Goal: Task Accomplishment & Management: Complete application form

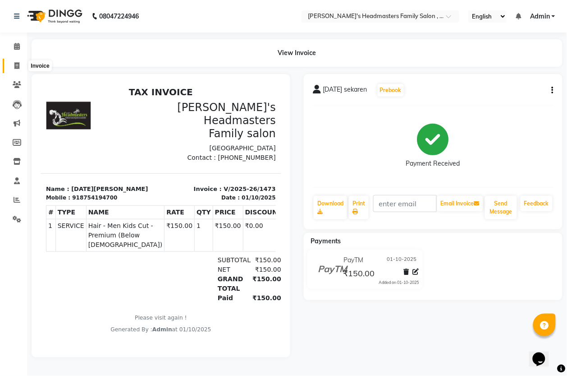
click at [15, 64] on icon at bounding box center [16, 65] width 5 height 7
select select "service"
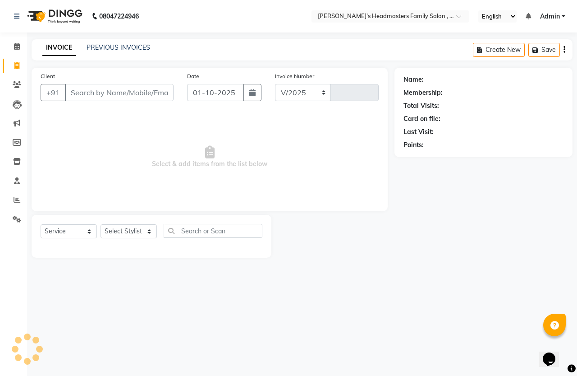
select select "7213"
type input "1474"
click at [118, 229] on select "Select Stylist [PERSON_NAME] [PERSON_NAME] Marry" at bounding box center [129, 231] width 56 height 14
select select "61185"
click at [101, 224] on select "Select Stylist [PERSON_NAME] [PERSON_NAME] Marry" at bounding box center [129, 231] width 56 height 14
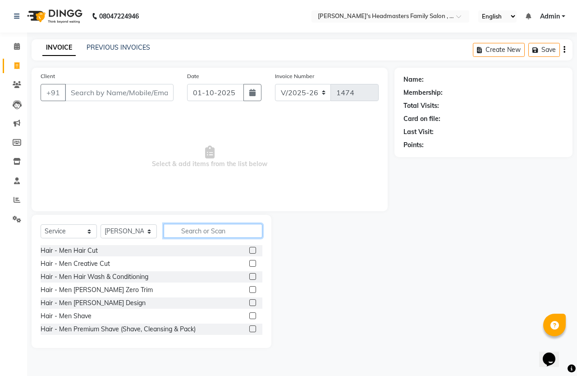
click at [224, 228] on input "text" at bounding box center [213, 231] width 99 height 14
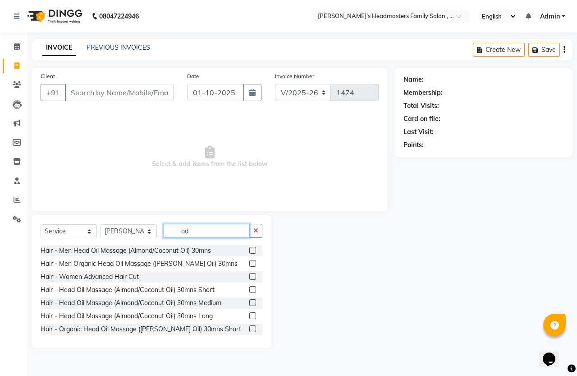
type input "ad"
click at [249, 274] on label at bounding box center [252, 276] width 7 height 7
click at [249, 274] on input "checkbox" at bounding box center [252, 277] width 6 height 6
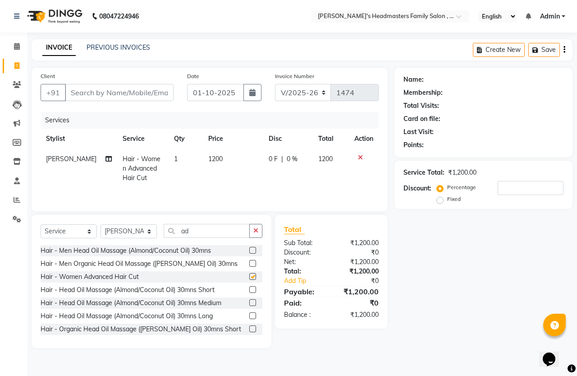
checkbox input "false"
drag, startPoint x: 134, startPoint y: 231, endPoint x: 127, endPoint y: 239, distance: 10.8
click at [134, 231] on select "Select Stylist [PERSON_NAME] [PERSON_NAME] Marry" at bounding box center [129, 231] width 56 height 14
select select "91510"
click at [101, 227] on select "Select Stylist [PERSON_NAME] [PERSON_NAME] Marry" at bounding box center [129, 231] width 56 height 14
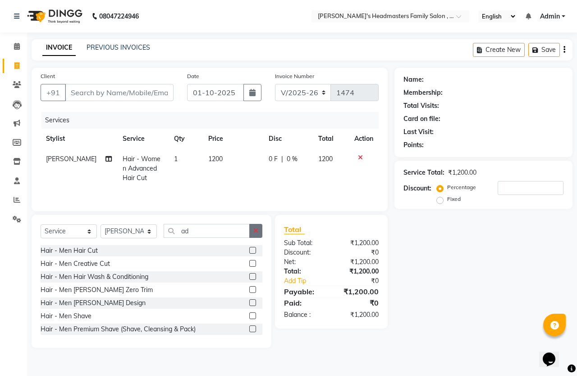
click at [258, 231] on button "button" at bounding box center [255, 231] width 13 height 14
click at [185, 232] on input "text" at bounding box center [213, 231] width 99 height 14
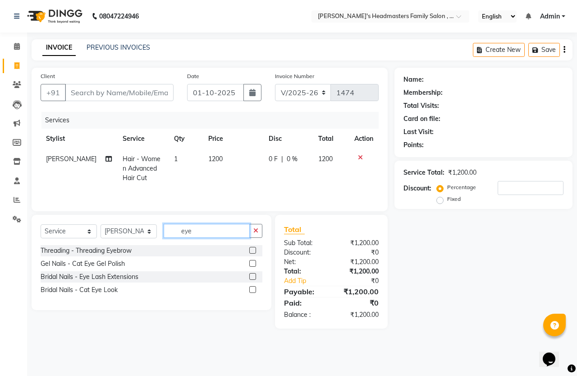
type input "eye"
click at [256, 252] on div at bounding box center [255, 250] width 13 height 11
click at [248, 255] on div "Threading - Threading Eyebrow" at bounding box center [152, 250] width 222 height 11
click at [252, 251] on label at bounding box center [252, 250] width 7 height 7
click at [252, 251] on input "checkbox" at bounding box center [252, 251] width 6 height 6
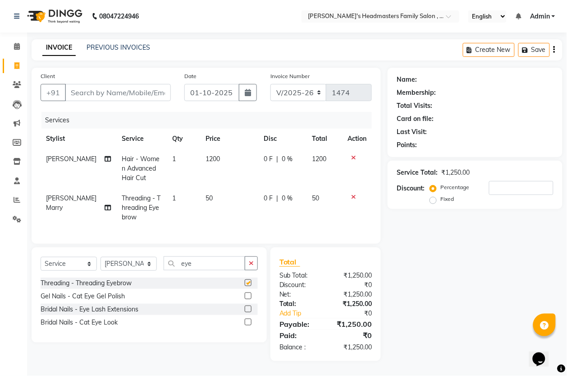
checkbox input "false"
click at [248, 270] on button "button" at bounding box center [251, 263] width 13 height 14
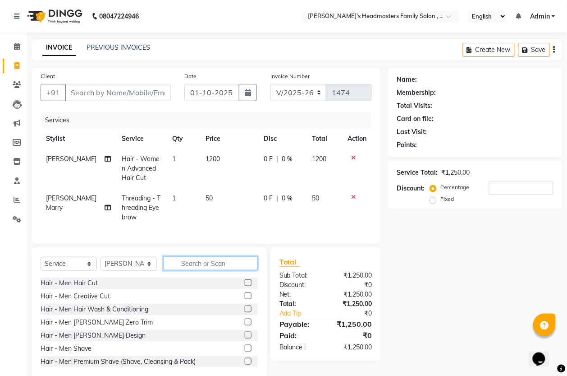
click at [188, 270] on input "text" at bounding box center [211, 263] width 94 height 14
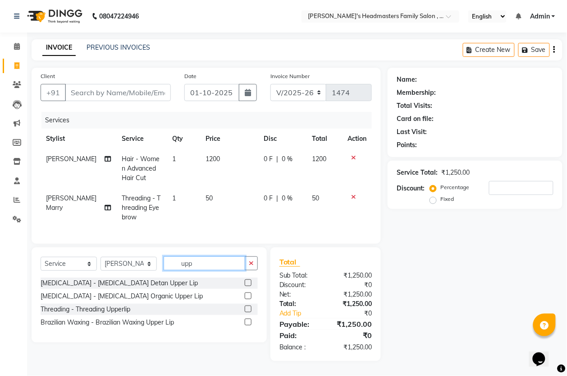
type input "upp"
click at [250, 312] on label at bounding box center [248, 308] width 7 height 7
click at [250, 312] on input "checkbox" at bounding box center [248, 309] width 6 height 6
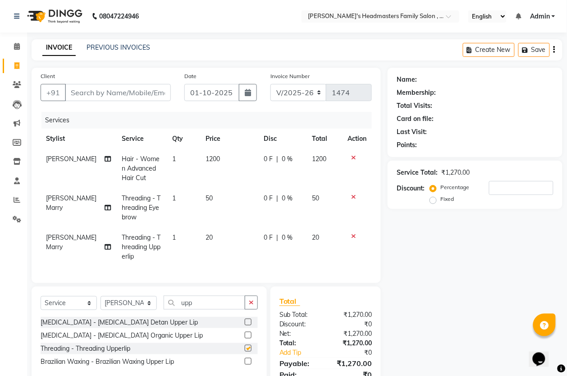
checkbox input "false"
click at [231, 163] on td "1200" at bounding box center [229, 168] width 58 height 39
select select "61185"
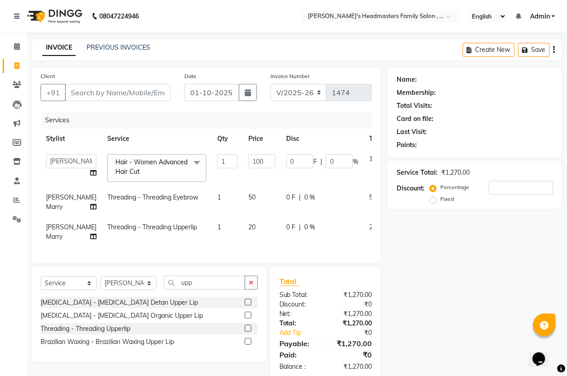
type input "1000"
click at [323, 237] on tr "[PERSON_NAME] Marry Threading - Threading Upperlip 1 20 0 F | 0 % 20" at bounding box center [230, 232] width 379 height 30
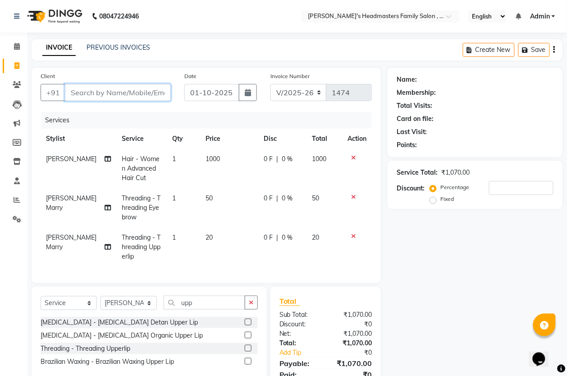
click at [130, 92] on input "Client" at bounding box center [118, 92] width 106 height 17
type input "8"
type input "0"
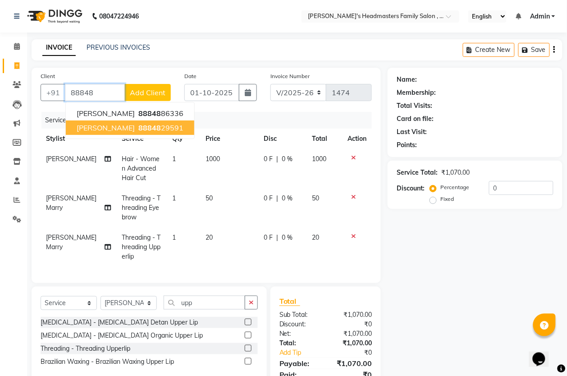
click at [138, 130] on span "88848" at bounding box center [149, 127] width 23 height 9
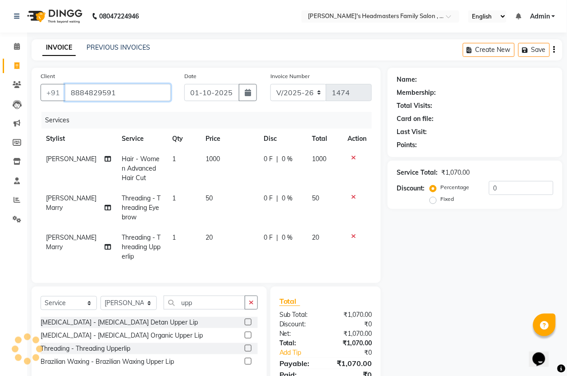
type input "8884829591"
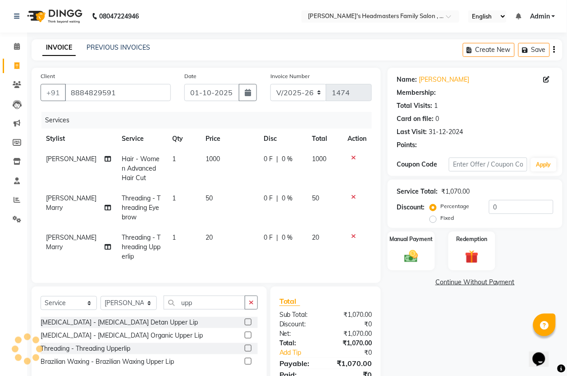
select select "1: Object"
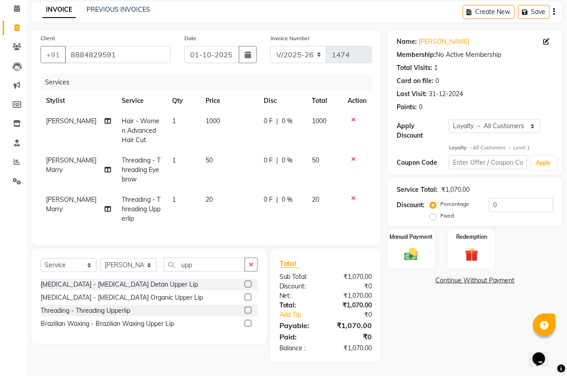
scroll to position [46, 0]
click at [424, 249] on div "Manual Payment" at bounding box center [411, 249] width 49 height 41
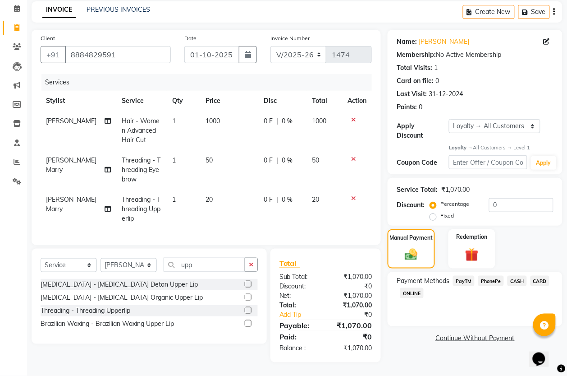
click at [460, 275] on span "PayTM" at bounding box center [464, 280] width 22 height 10
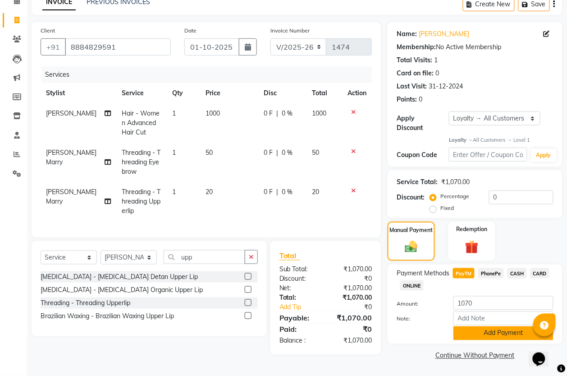
click at [516, 330] on button "Add Payment" at bounding box center [504, 333] width 100 height 14
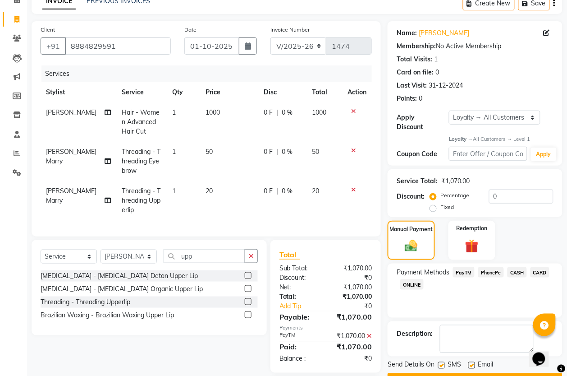
scroll to position [138, 0]
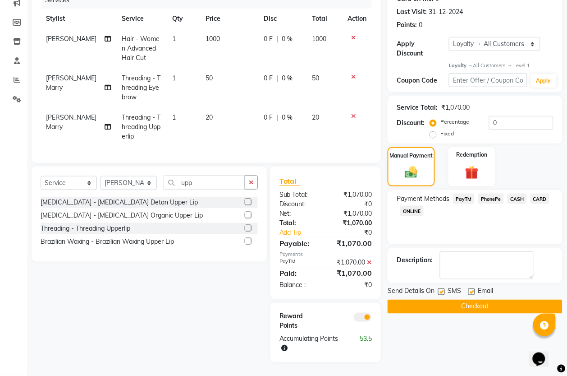
click at [501, 299] on button "Checkout" at bounding box center [475, 306] width 175 height 14
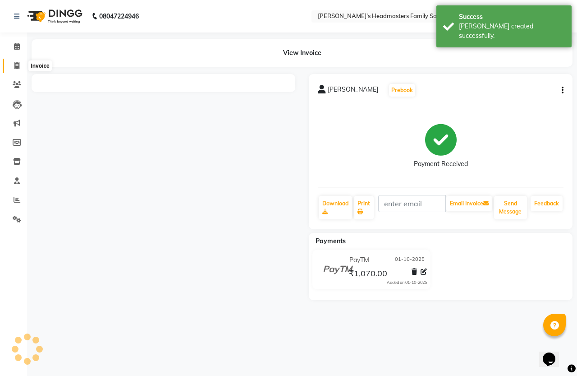
click at [17, 66] on icon at bounding box center [16, 65] width 5 height 7
select select "service"
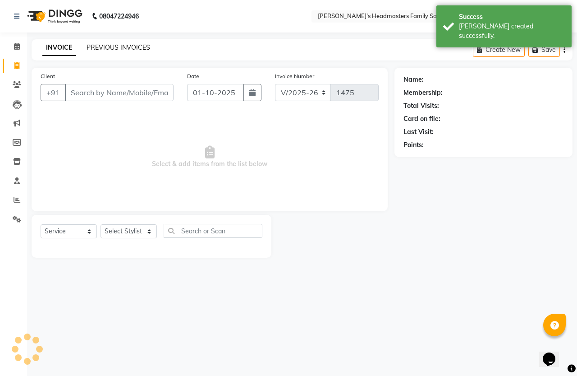
click at [111, 49] on link "PREVIOUS INVOICES" at bounding box center [119, 47] width 64 height 8
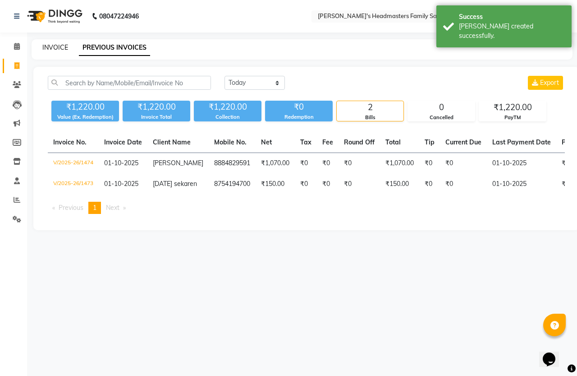
click at [60, 47] on link "INVOICE" at bounding box center [55, 47] width 26 height 8
select select "service"
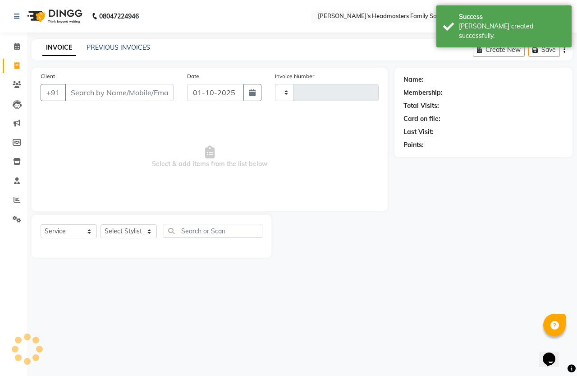
type input "1475"
select select "7213"
